Goal: Task Accomplishment & Management: Use online tool/utility

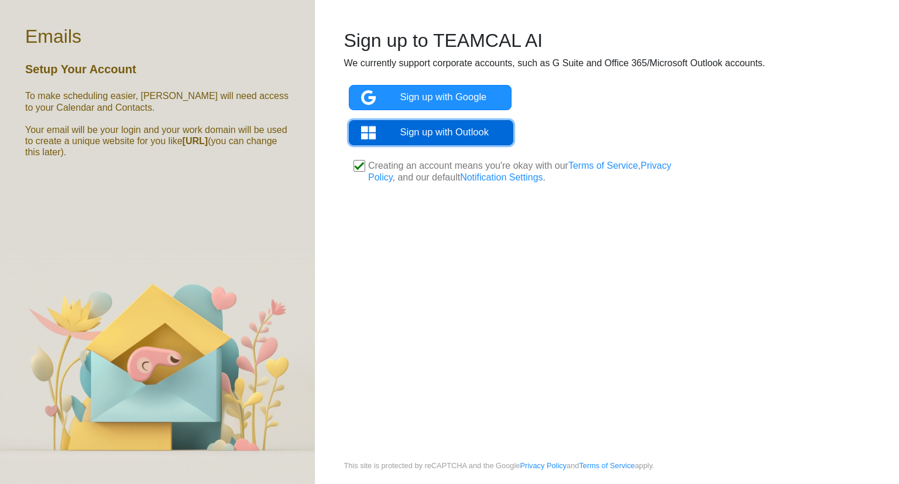
click at [469, 135] on link "Sign up with Outlook" at bounding box center [431, 133] width 164 height 26
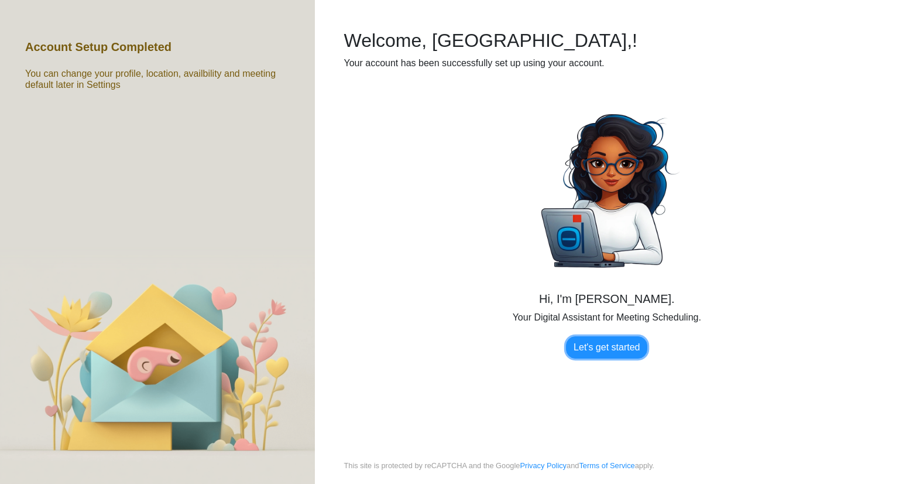
click at [584, 341] on link "Let's get started" at bounding box center [606, 347] width 81 height 22
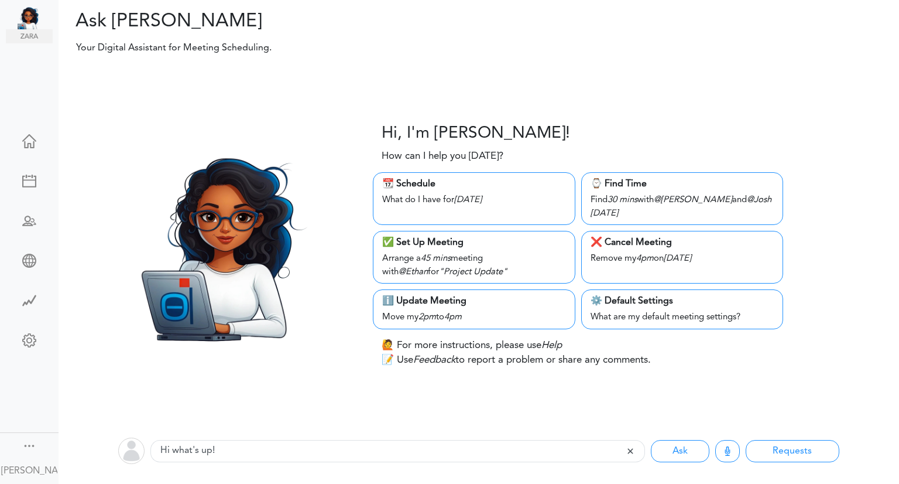
click at [476, 179] on div "📆 Schedule" at bounding box center [474, 184] width 184 height 14
type input "What do I have for Thursday"
click at [420, 197] on div "What do I have for Thursday" at bounding box center [474, 199] width 184 height 16
click at [426, 190] on div "📆 Schedule" at bounding box center [474, 184] width 184 height 14
click at [29, 256] on div at bounding box center [29, 259] width 47 height 12
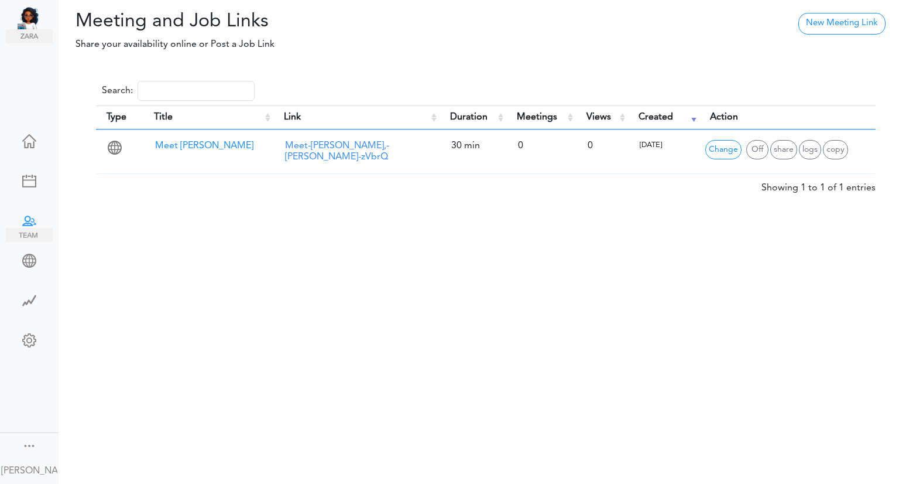
click at [23, 221] on div at bounding box center [29, 220] width 47 height 12
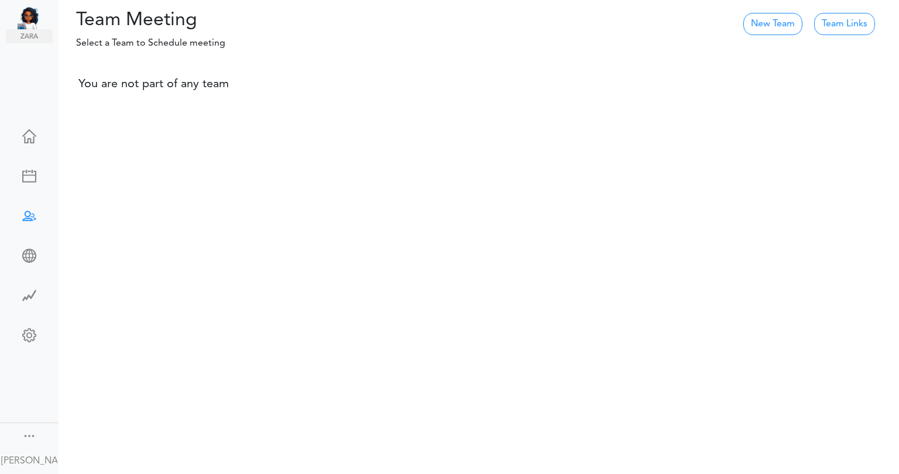
click at [13, 176] on div at bounding box center [29, 175] width 47 height 12
click at [25, 134] on div at bounding box center [29, 135] width 47 height 12
click at [21, 329] on div at bounding box center [29, 334] width 47 height 12
click at [22, 169] on div at bounding box center [29, 175] width 47 height 12
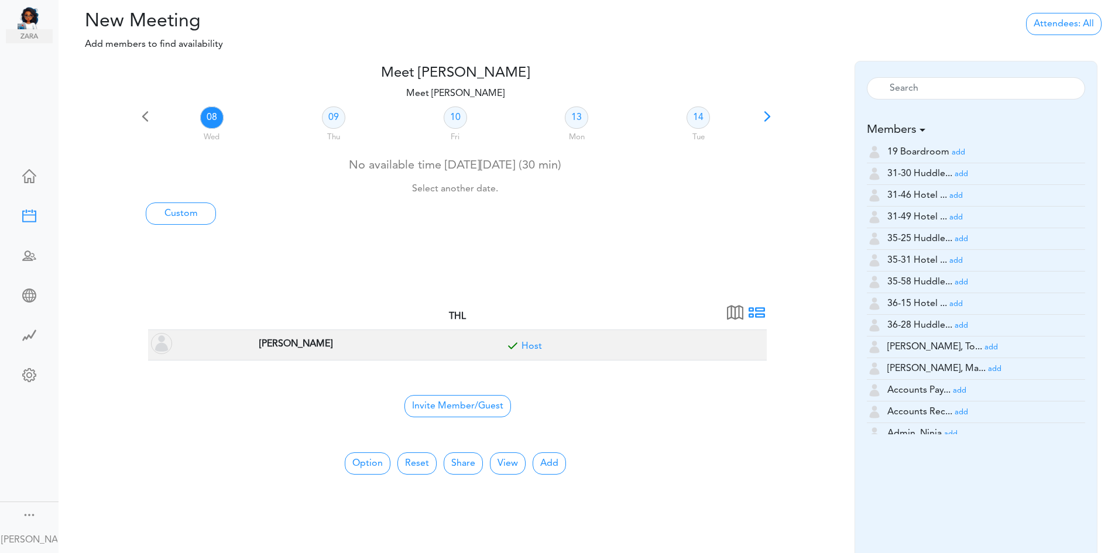
click at [201, 43] on p "Add members to find availability" at bounding box center [234, 44] width 335 height 14
click at [449, 406] on span "Invite Member/Guest" at bounding box center [457, 406] width 107 height 22
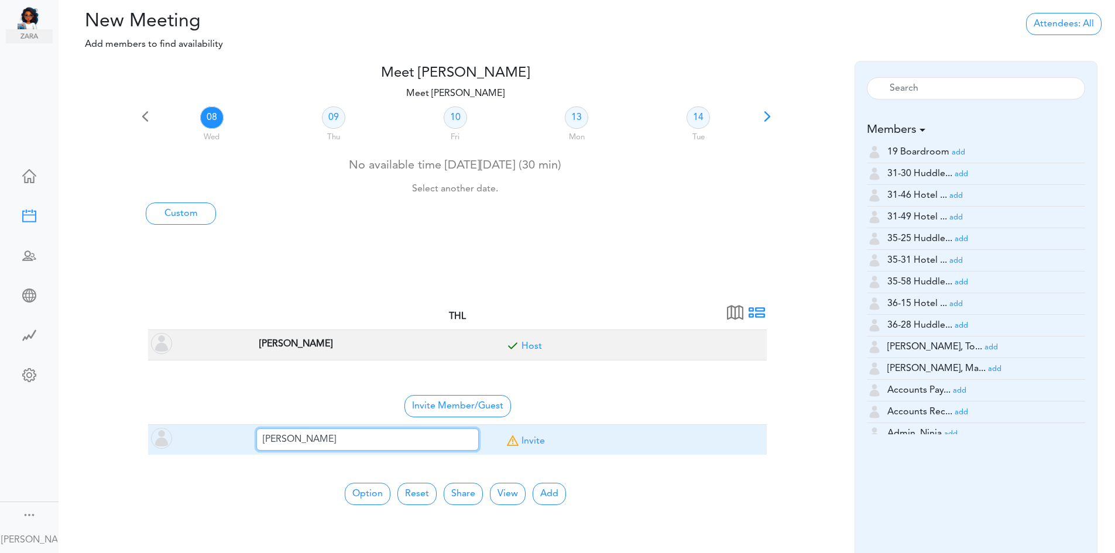
type input "nelson"
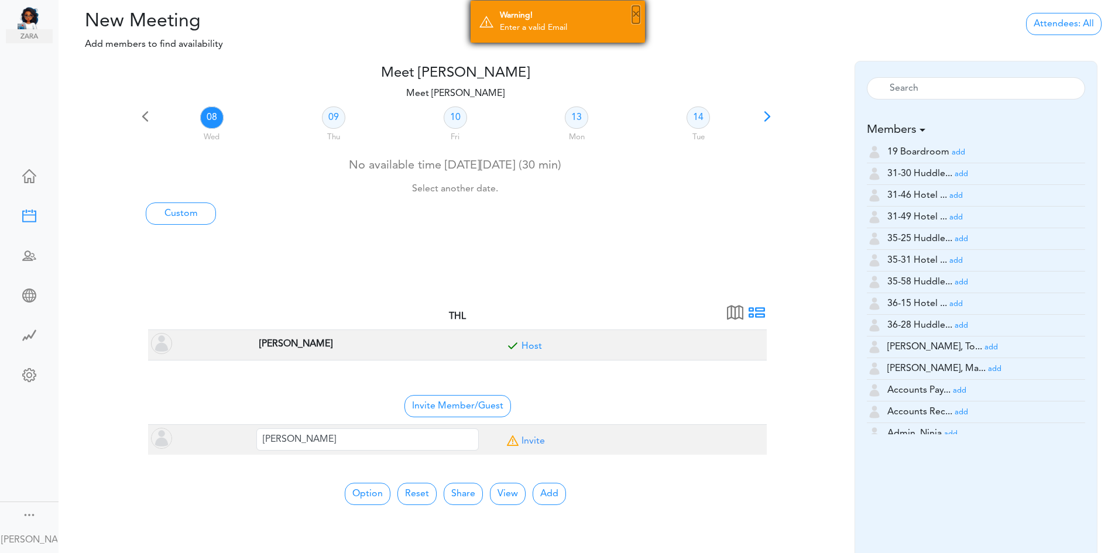
click at [638, 18] on button "×" at bounding box center [636, 15] width 8 height 18
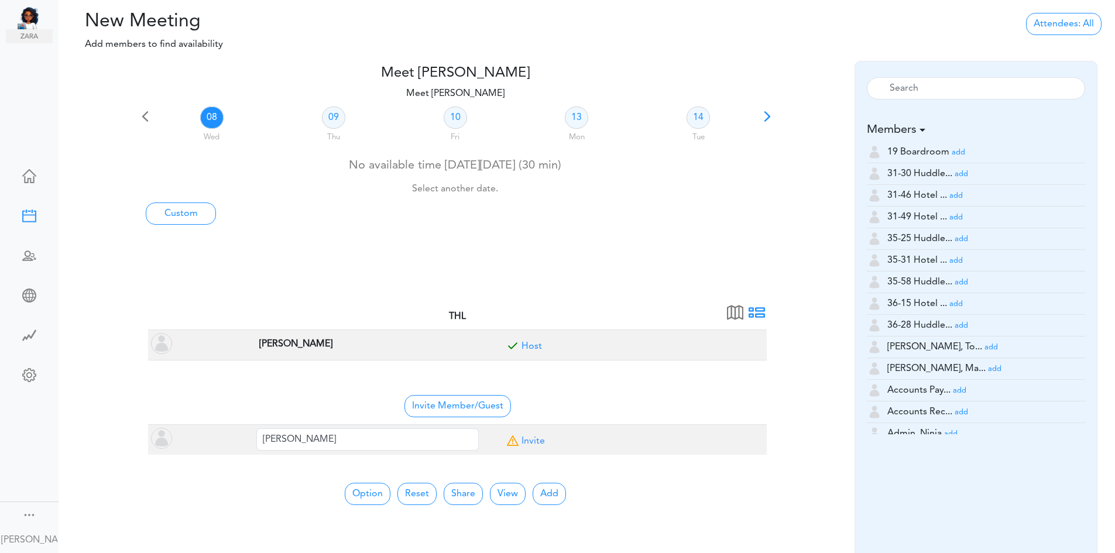
click at [638, 393] on center "Invite Member/Guest" at bounding box center [457, 405] width 605 height 25
click at [1035, 93] on input "text" at bounding box center [976, 88] width 218 height 22
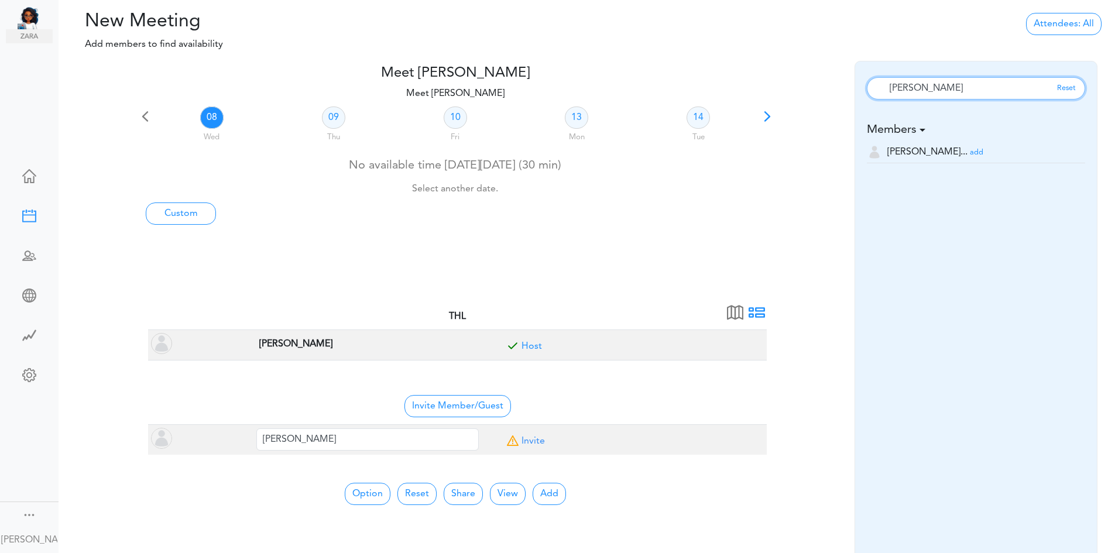
type input "nelson"
click at [970, 148] on link "add" at bounding box center [976, 152] width 13 height 9
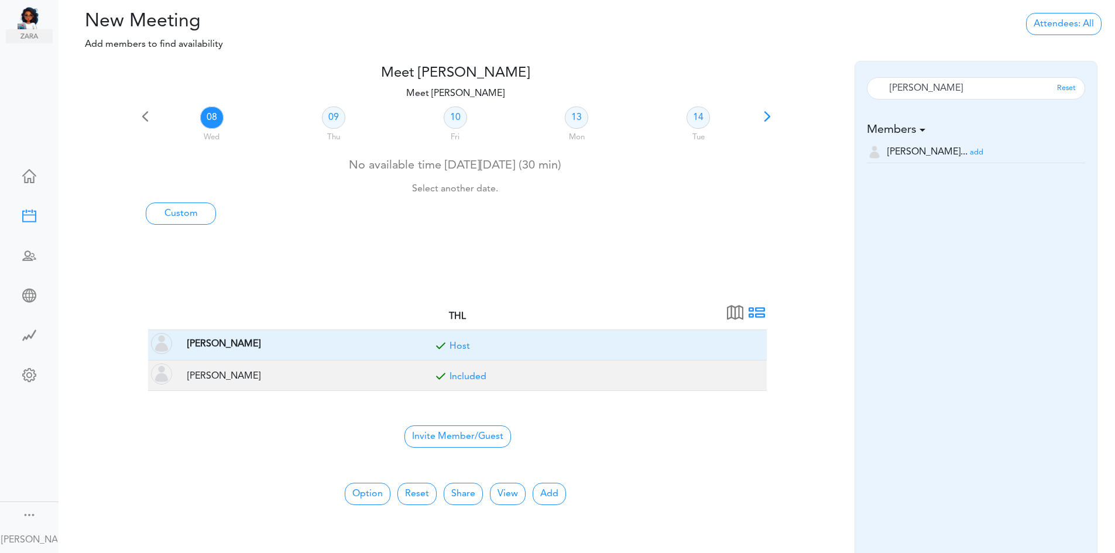
click at [437, 348] on span at bounding box center [441, 349] width 18 height 18
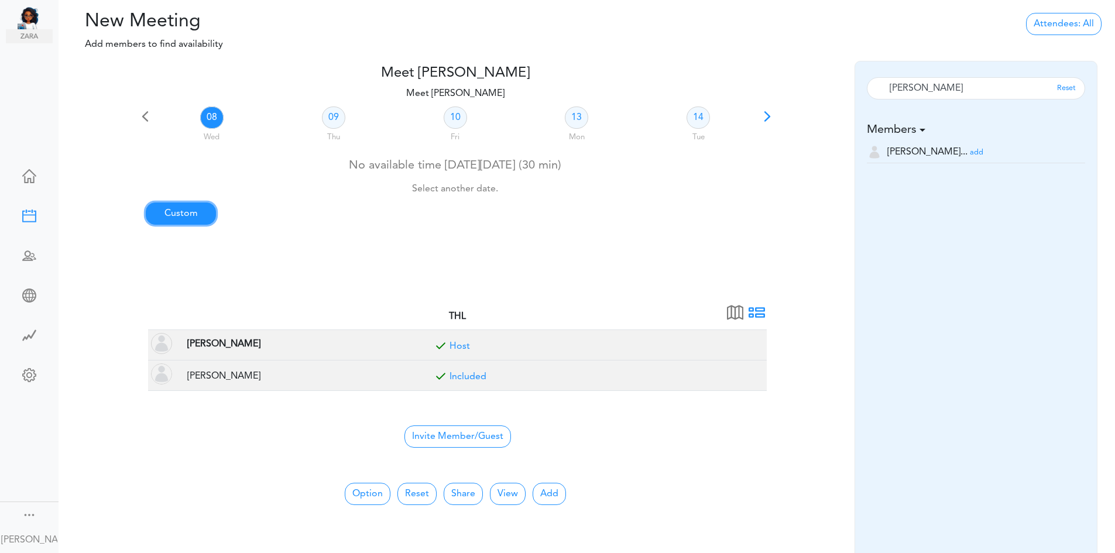
click at [187, 210] on link "Custom" at bounding box center [181, 214] width 70 height 22
type input "Meet [PERSON_NAME]"
type input "https://teams.microsoft.com/l/meetup-join/19%3ameeting_YmM1NTk5NWYtMjcxNS00M2Rm…"
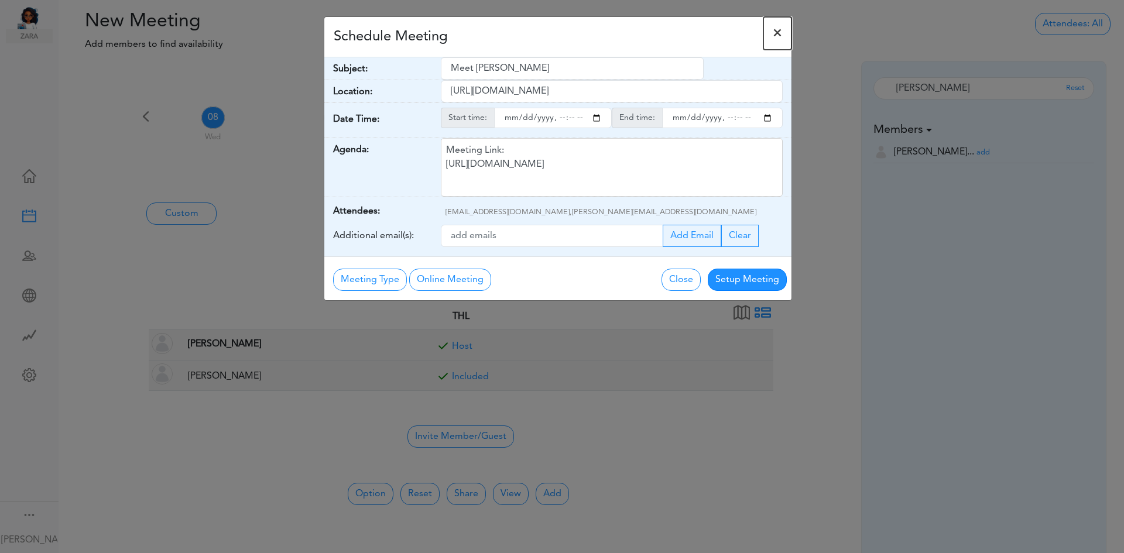
click at [777, 35] on span "×" at bounding box center [777, 33] width 9 height 14
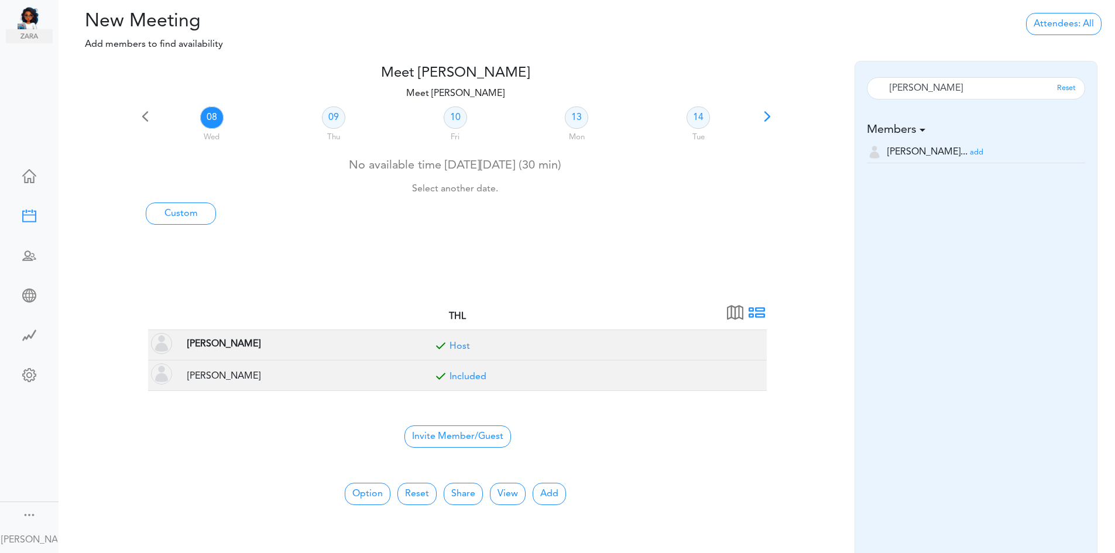
click at [759, 317] on span at bounding box center [757, 316] width 16 height 16
click at [733, 310] on span at bounding box center [735, 316] width 16 height 16
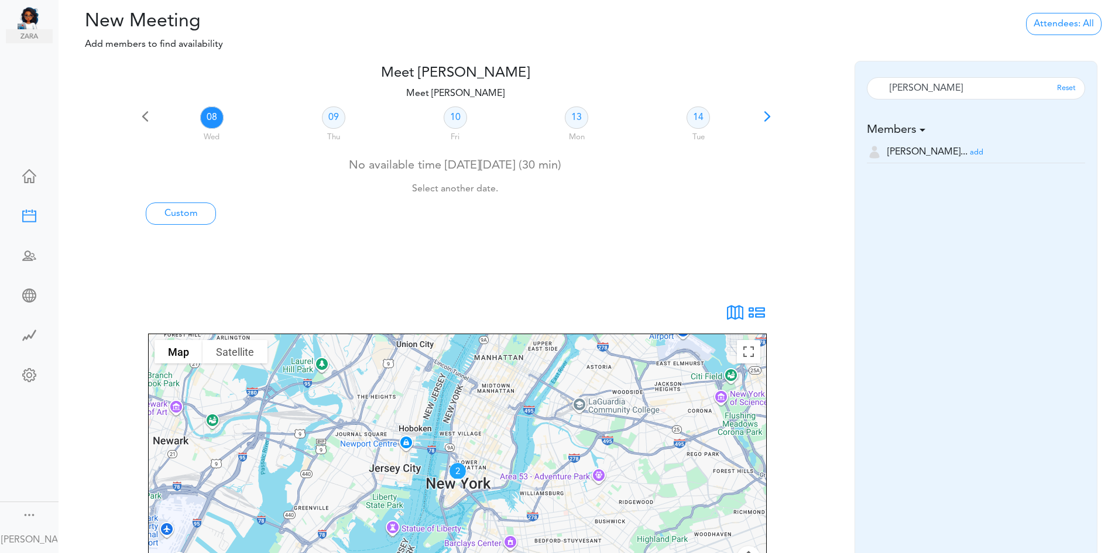
click at [749, 311] on span at bounding box center [757, 316] width 16 height 16
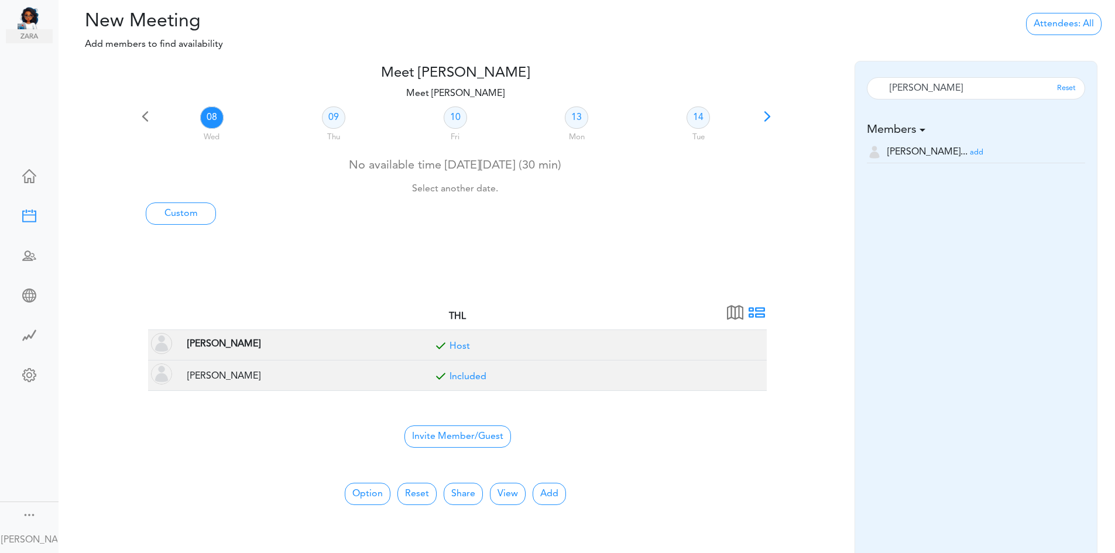
click at [767, 120] on span at bounding box center [767, 120] width 16 height 16
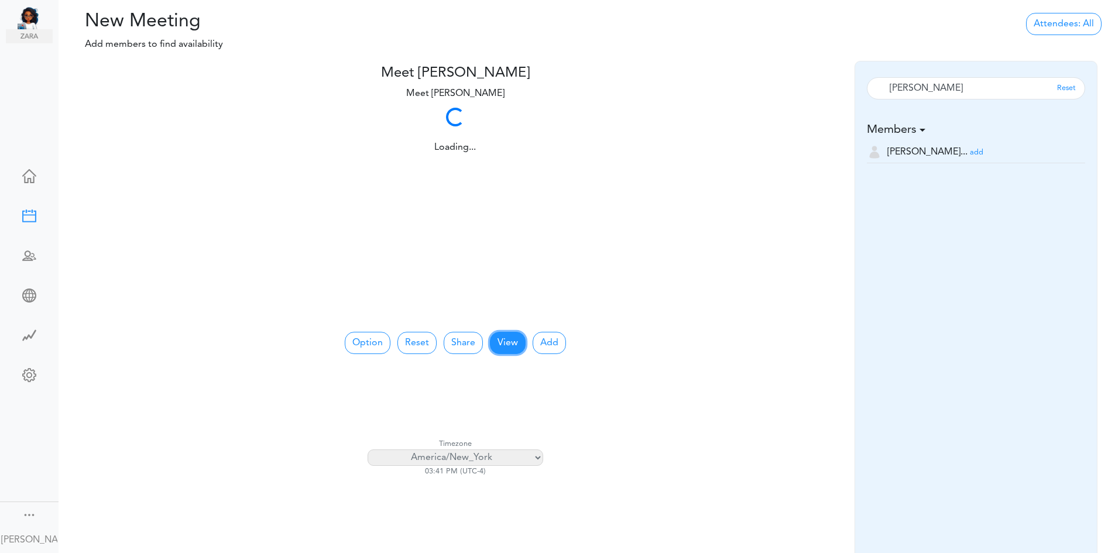
click at [513, 349] on button "View" at bounding box center [508, 343] width 36 height 22
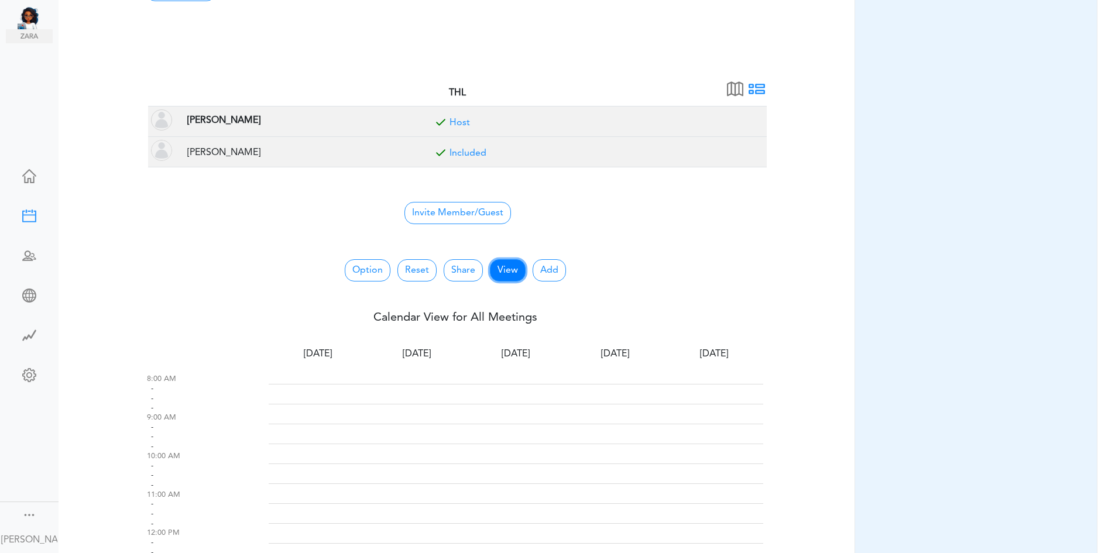
scroll to position [4, 0]
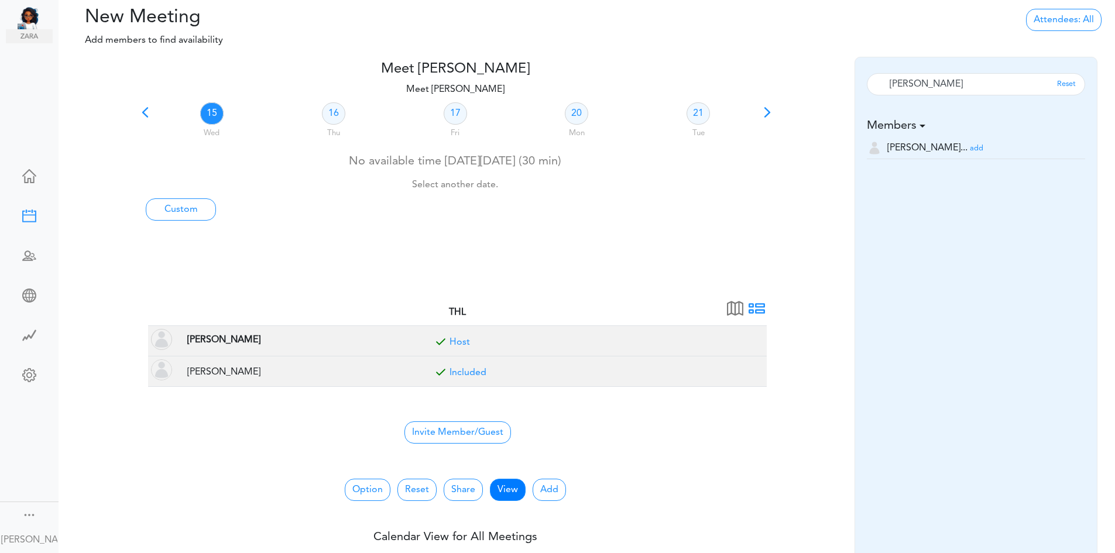
click at [626, 428] on center "Invite Member/Guest" at bounding box center [457, 431] width 605 height 25
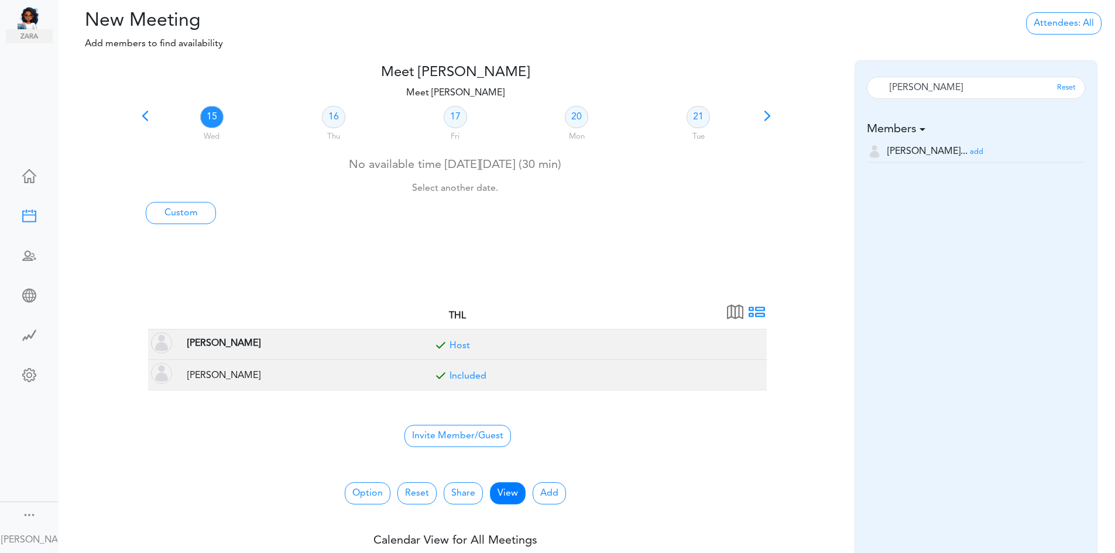
scroll to position [0, 0]
click at [29, 251] on div at bounding box center [29, 255] width 47 height 12
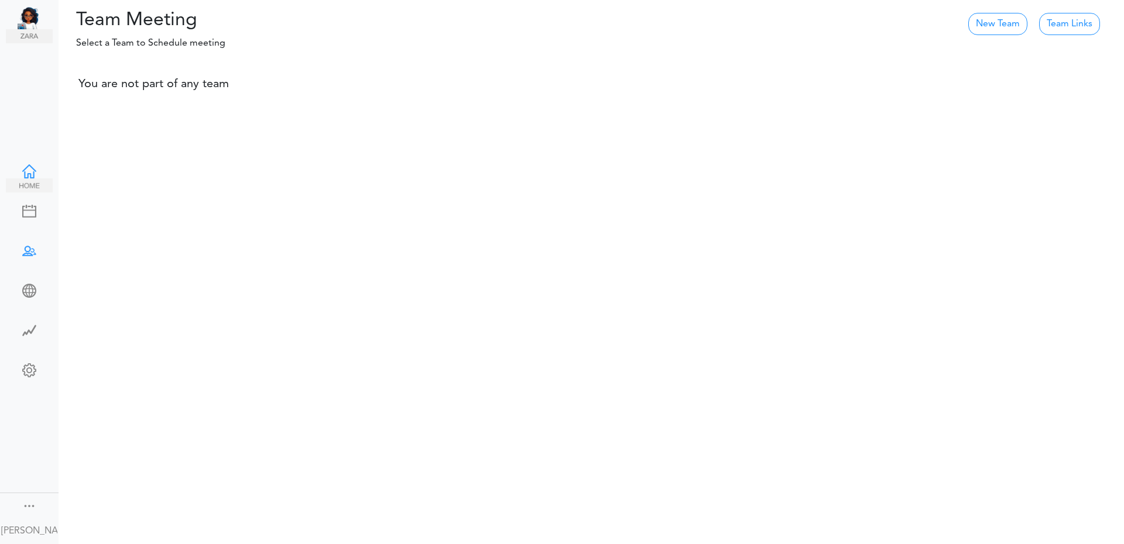
click at [26, 172] on div at bounding box center [29, 170] width 47 height 12
